Goal: Transaction & Acquisition: Obtain resource

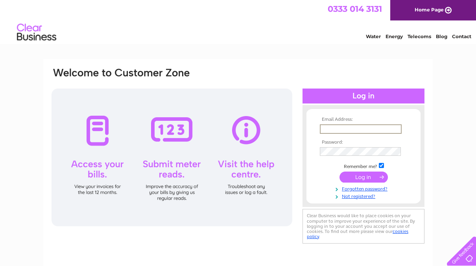
click at [332, 129] on input "text" at bounding box center [361, 128] width 82 height 9
click at [329, 128] on input "text" at bounding box center [361, 128] width 82 height 9
type input "ianpcowling@tiscali.co.uk"
click at [364, 146] on td at bounding box center [363, 151] width 91 height 13
click at [367, 179] on input "submit" at bounding box center [363, 176] width 48 height 11
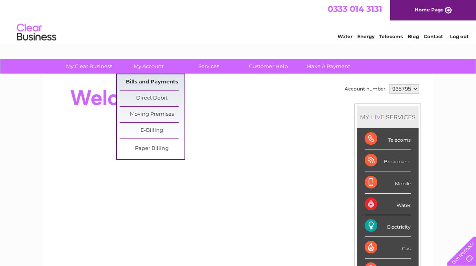
click at [147, 79] on link "Bills and Payments" at bounding box center [152, 82] width 65 height 16
click at [149, 80] on link "Bills and Payments" at bounding box center [152, 82] width 65 height 16
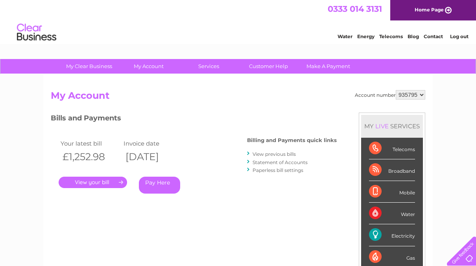
click at [94, 181] on link "." at bounding box center [93, 182] width 68 height 11
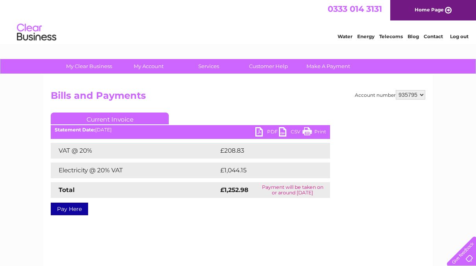
click at [262, 132] on link "PDF" at bounding box center [267, 132] width 24 height 11
click at [380, 246] on div "Account number 935795 Bills and Payments Current Invoice PDF CSV Print VAT @ 20%" at bounding box center [237, 184] width 389 height 220
